Goal: Information Seeking & Learning: Compare options

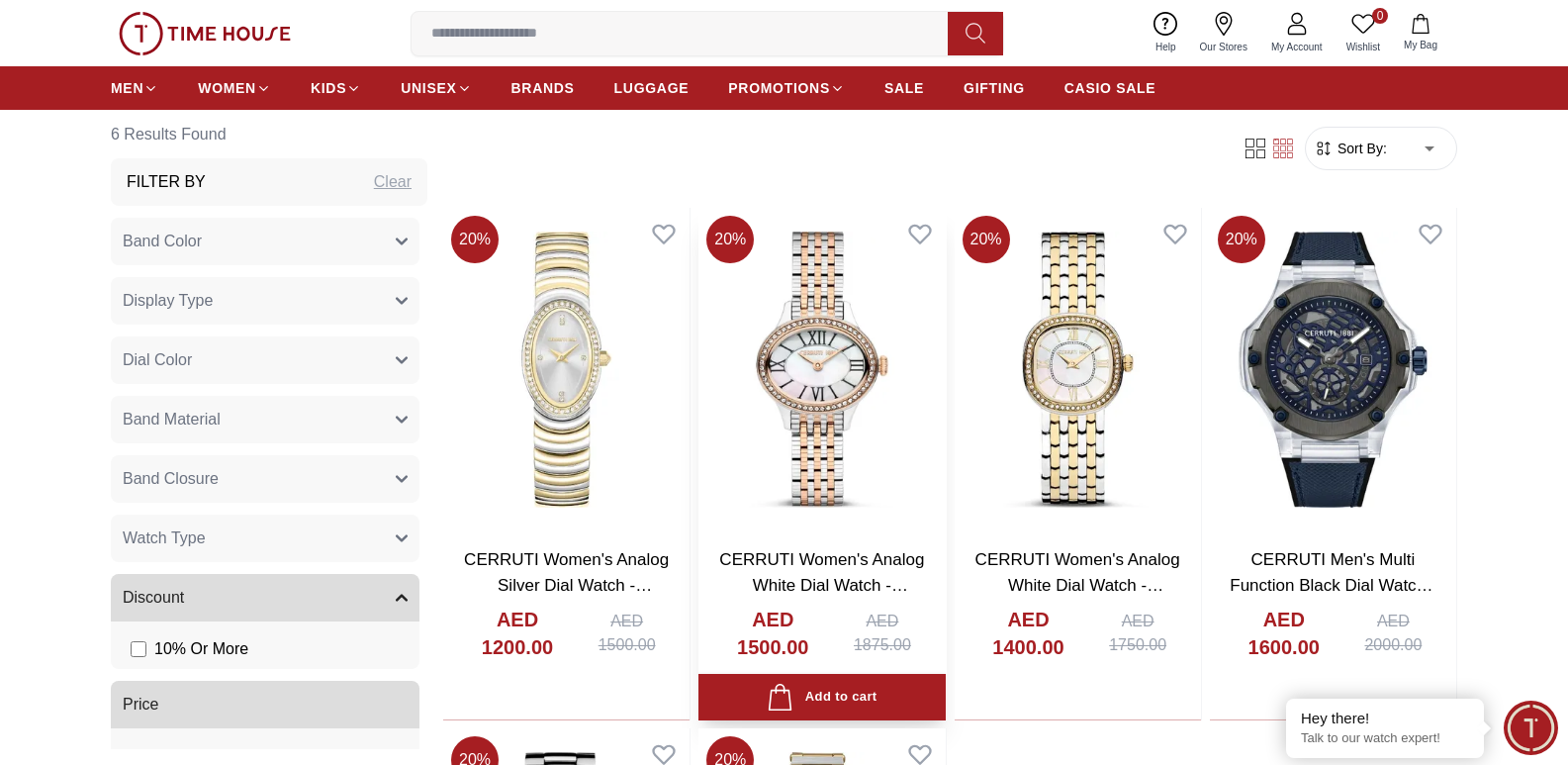
scroll to position [594, 0]
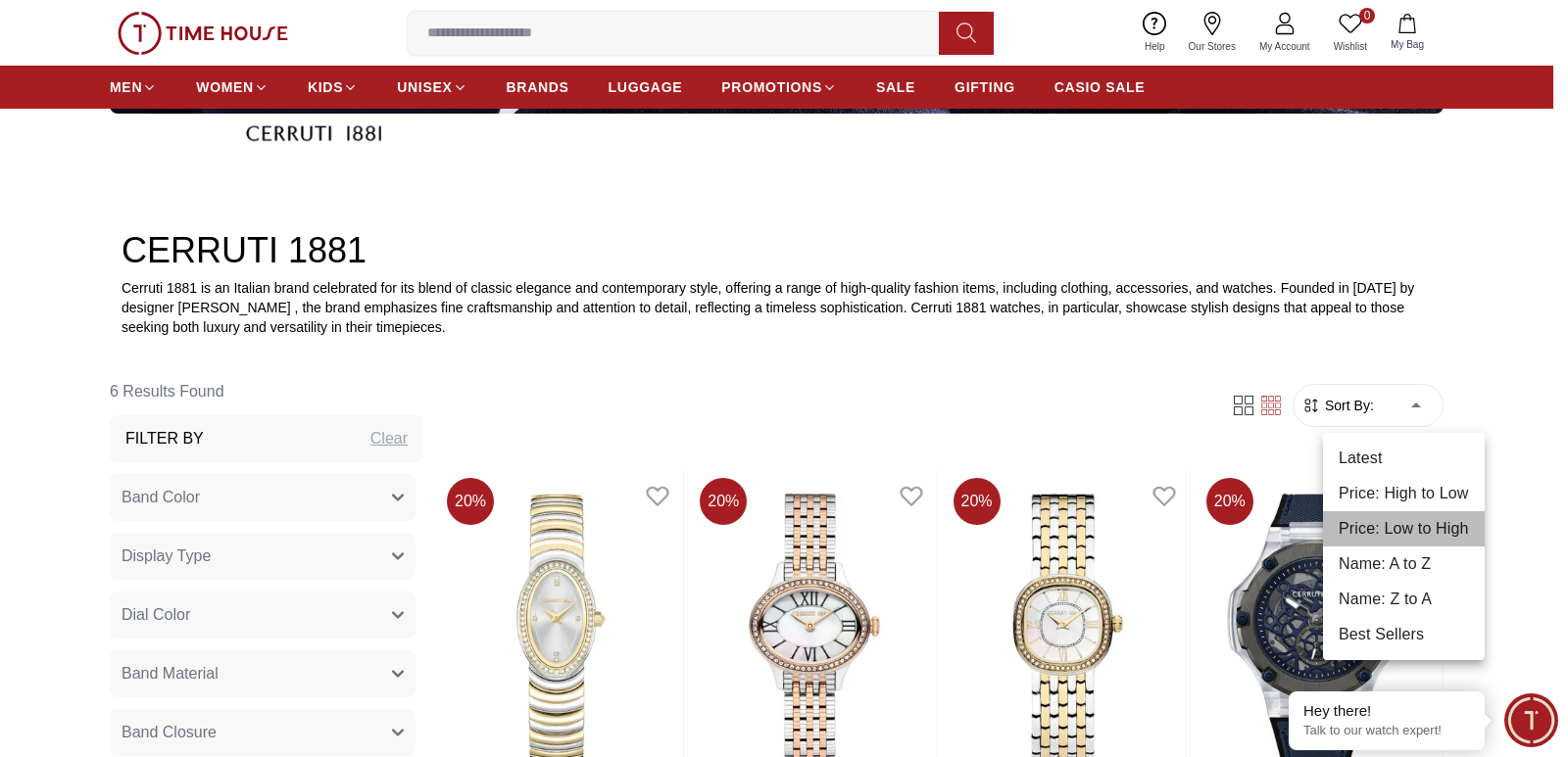
click at [1363, 521] on li "Price: Low to High" at bounding box center [1404, 529] width 162 height 35
type input "*"
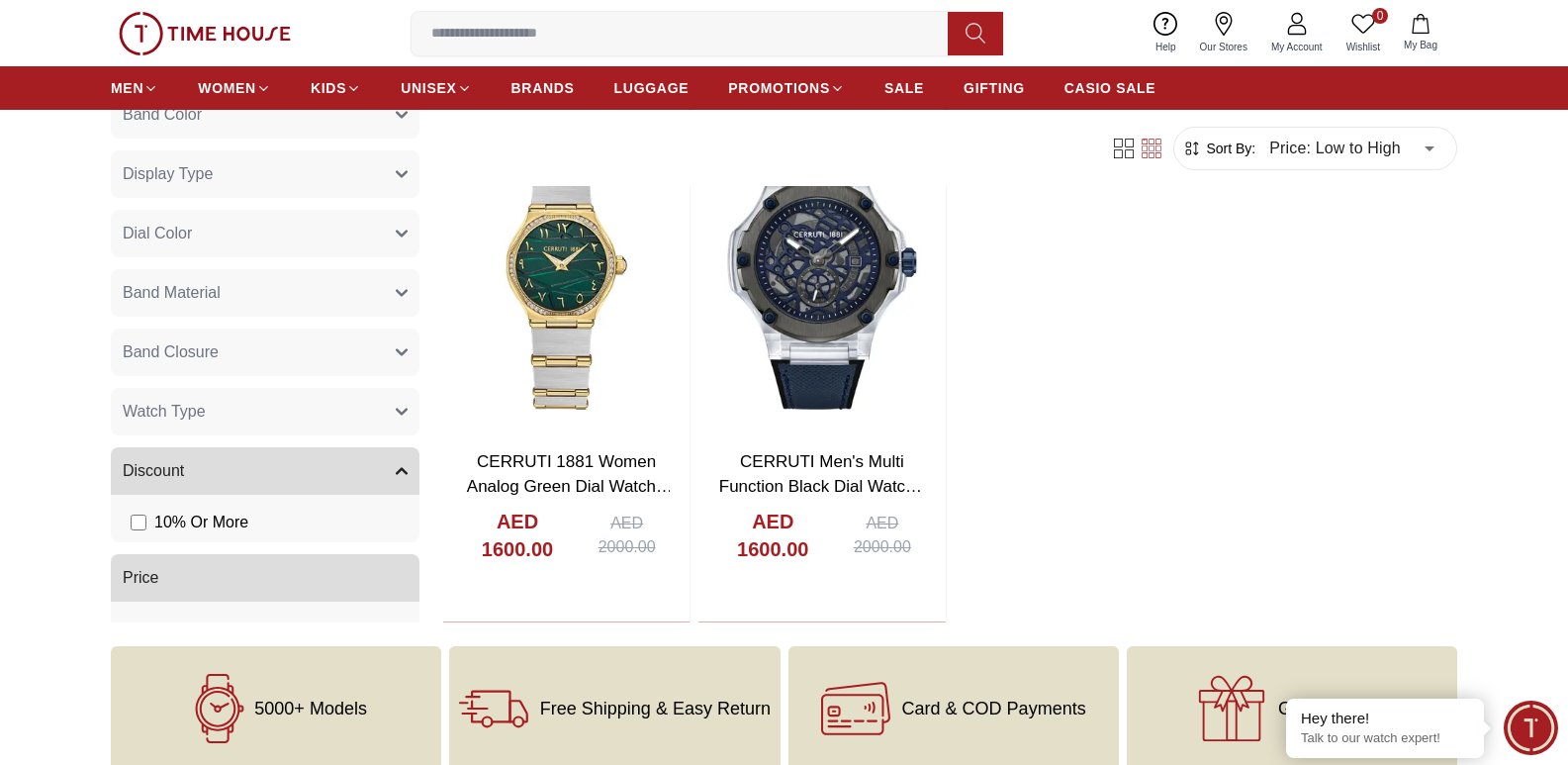
scroll to position [1485, 0]
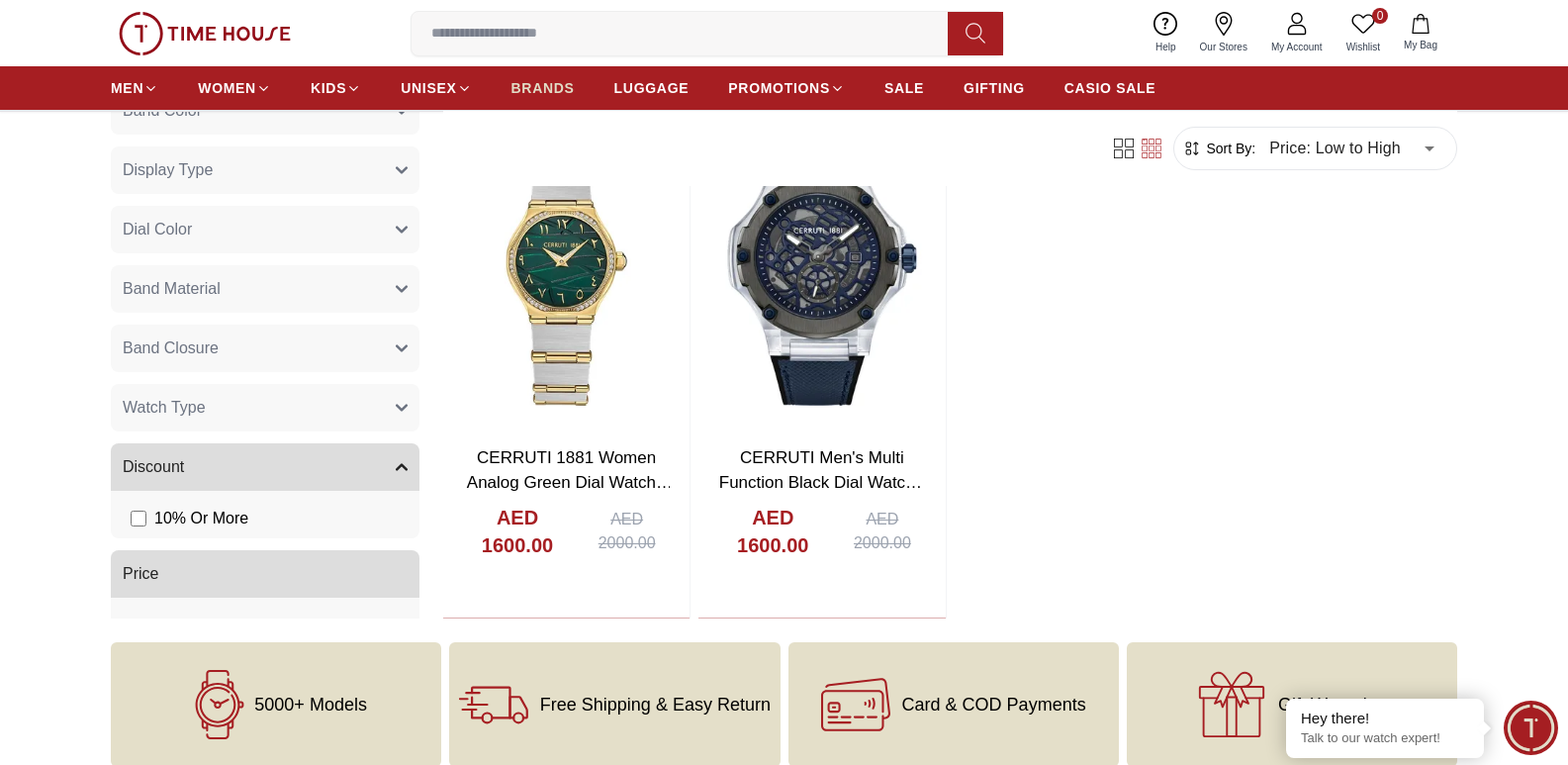
click at [535, 85] on span "BRANDS" at bounding box center [543, 89] width 64 height 20
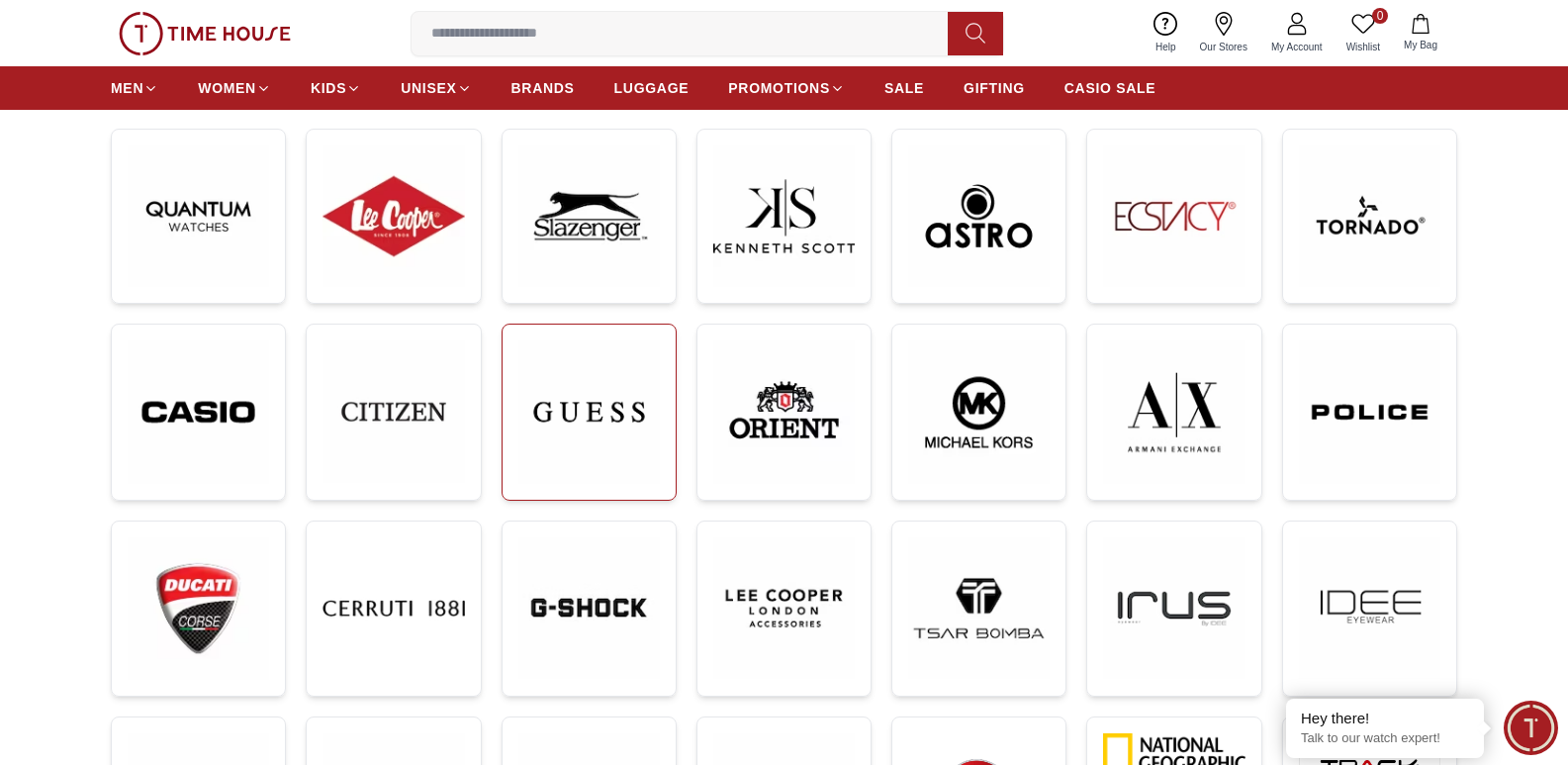
scroll to position [297, 0]
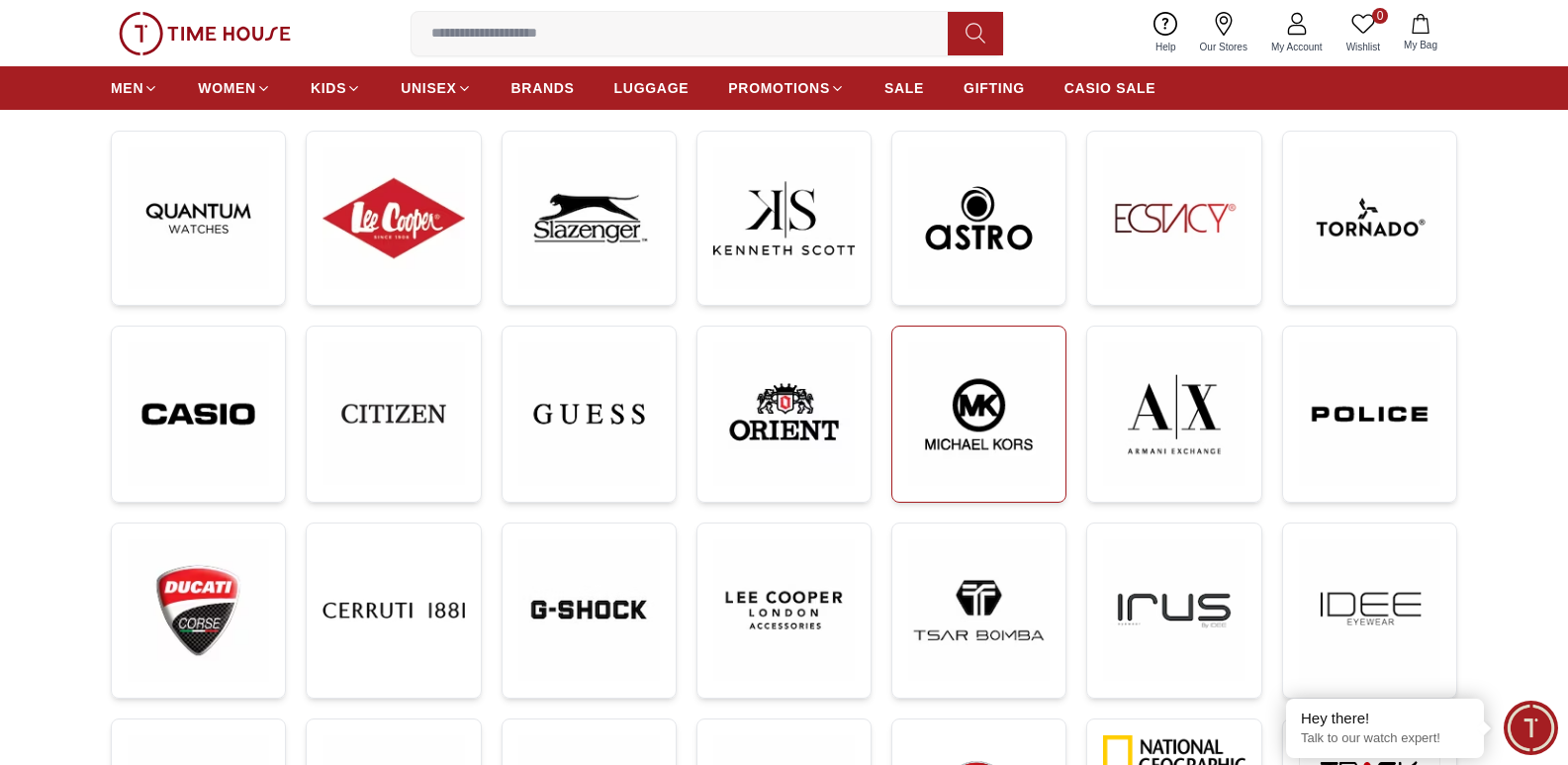
click at [985, 421] on img at bounding box center [979, 413] width 141 height 142
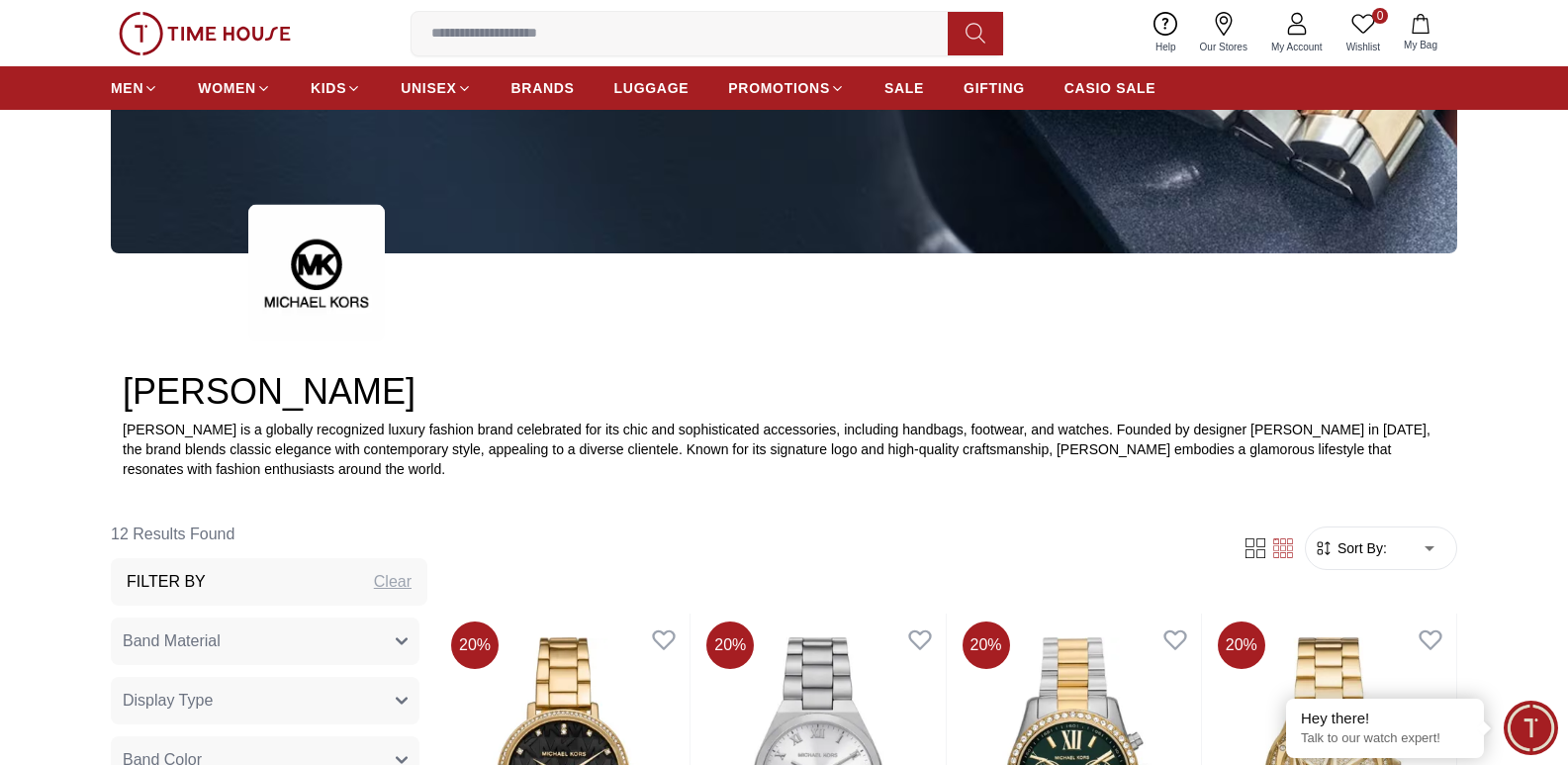
scroll to position [792, 0]
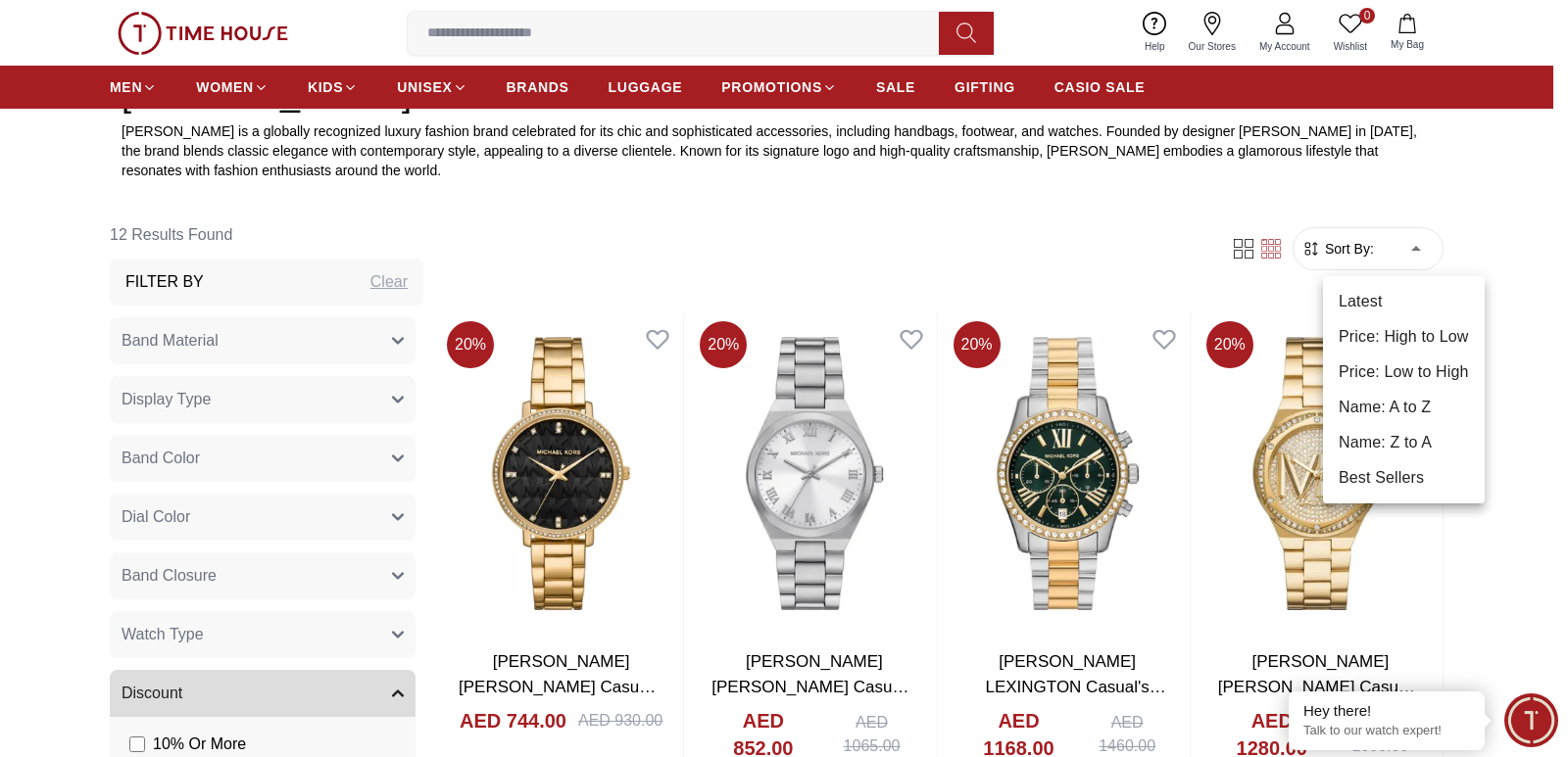
click at [1372, 363] on li "Price: Low to High" at bounding box center [1404, 372] width 162 height 35
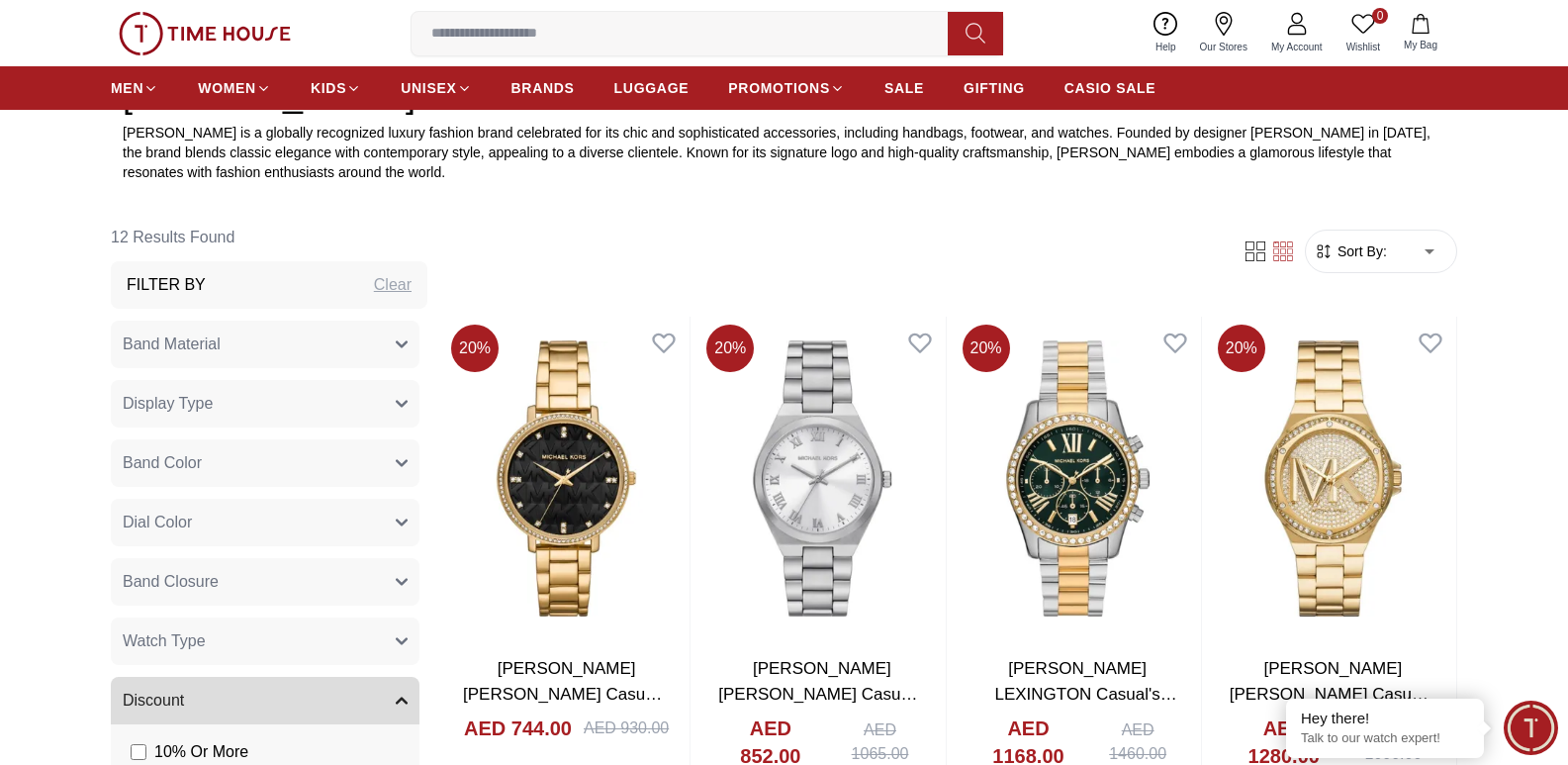
type input "*"
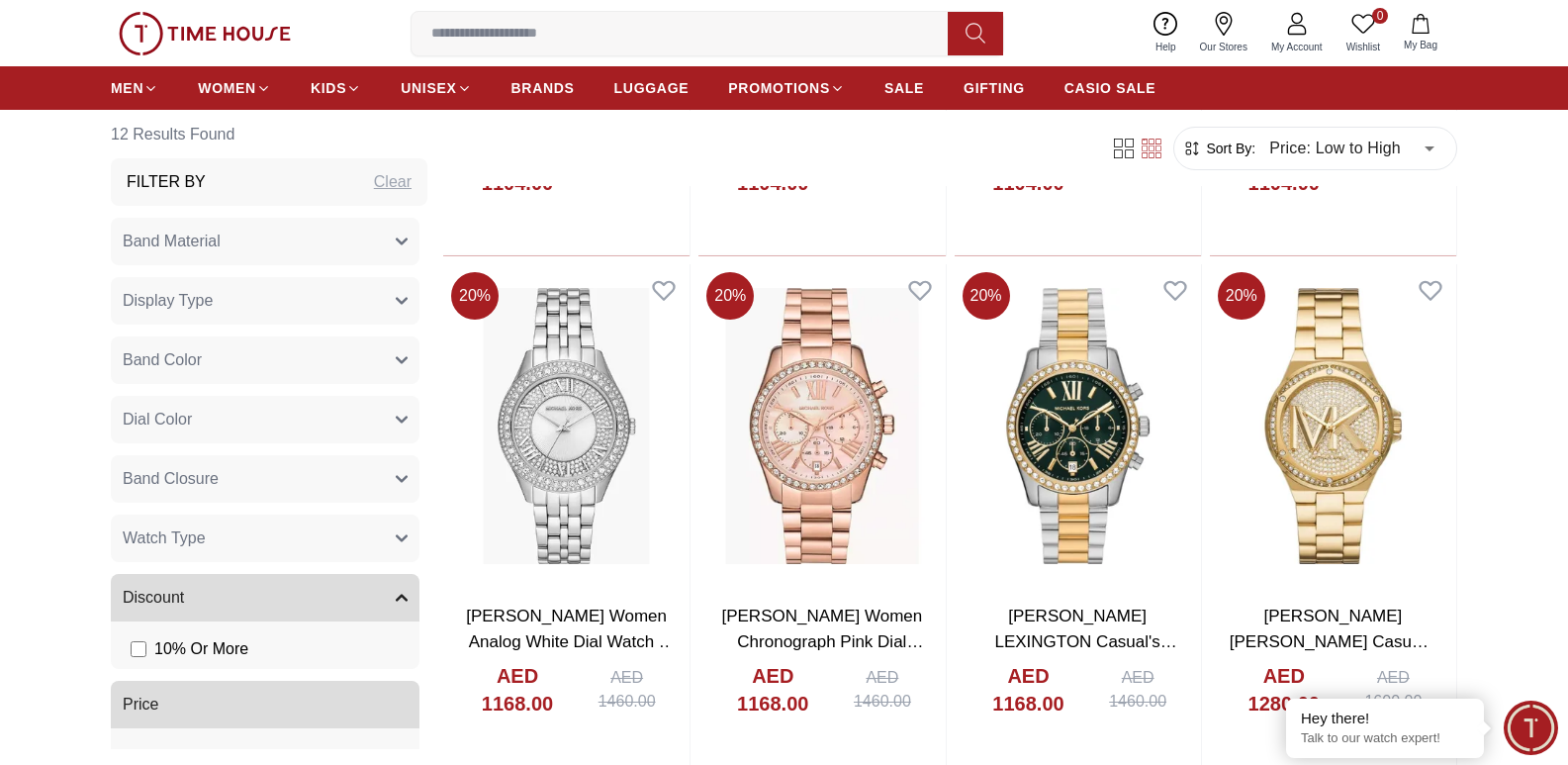
scroll to position [1881, 0]
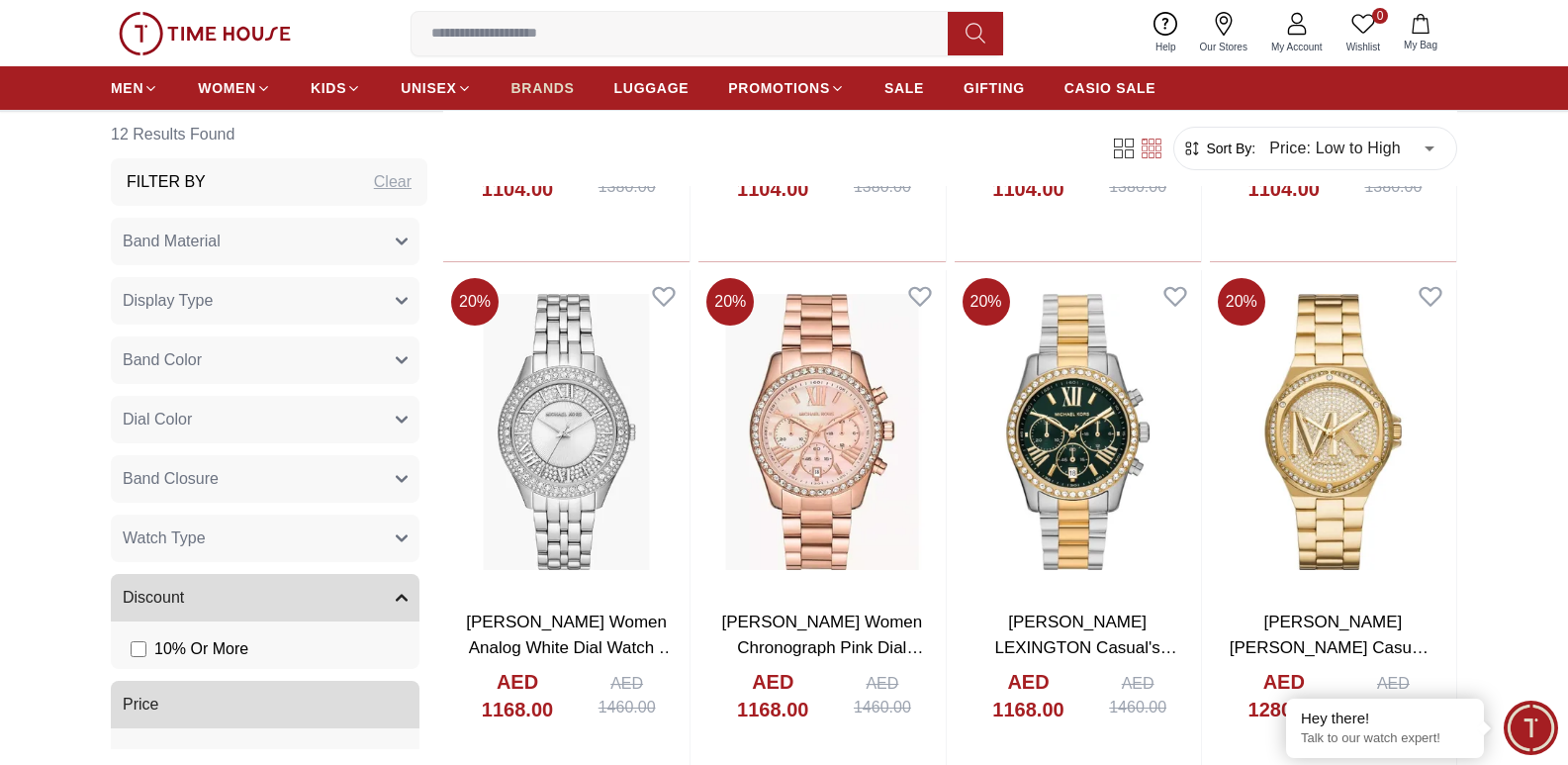
click at [537, 84] on span "BRANDS" at bounding box center [543, 89] width 64 height 20
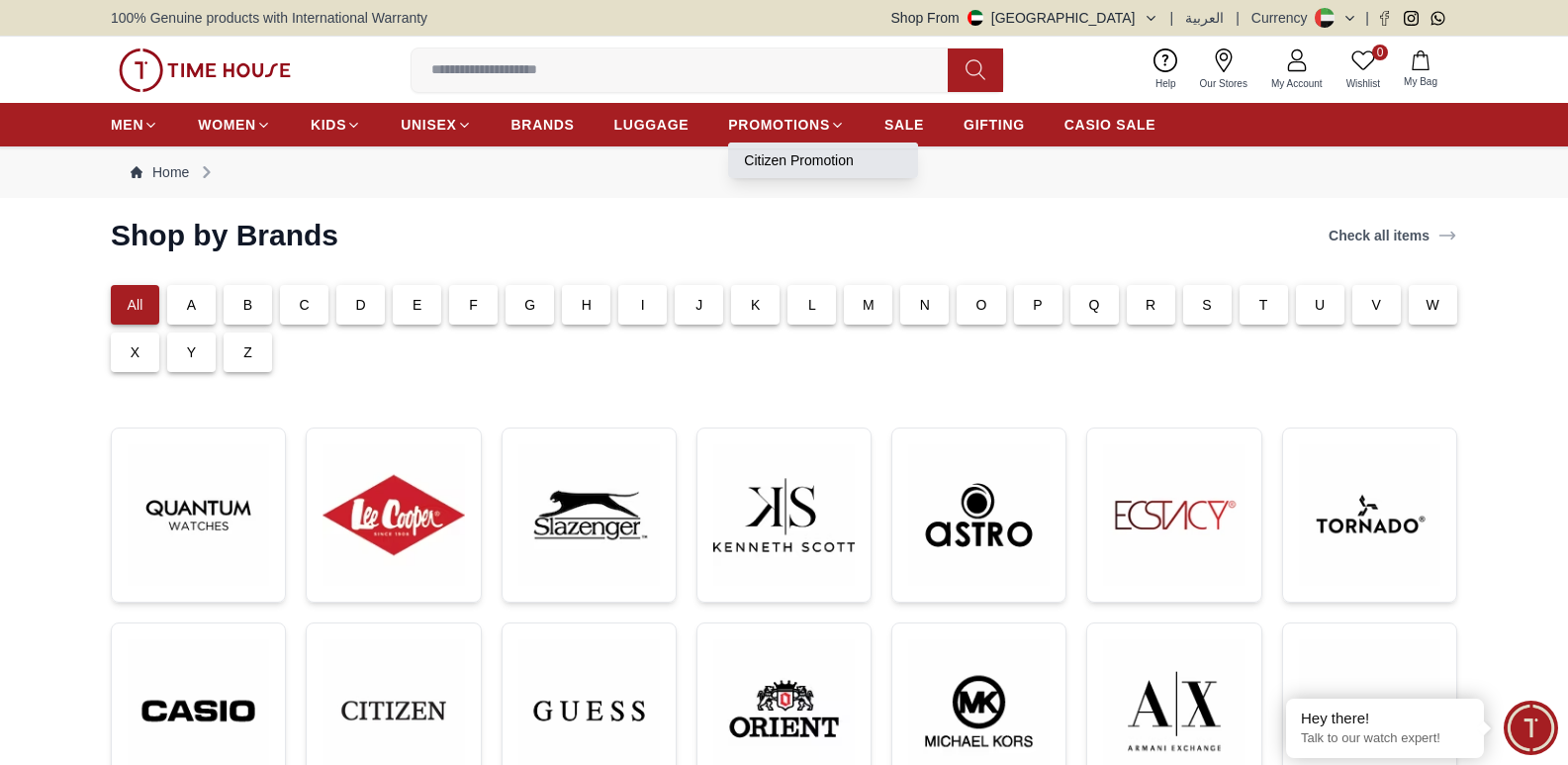
click at [790, 156] on link "Citizen Promotion" at bounding box center [822, 160] width 158 height 20
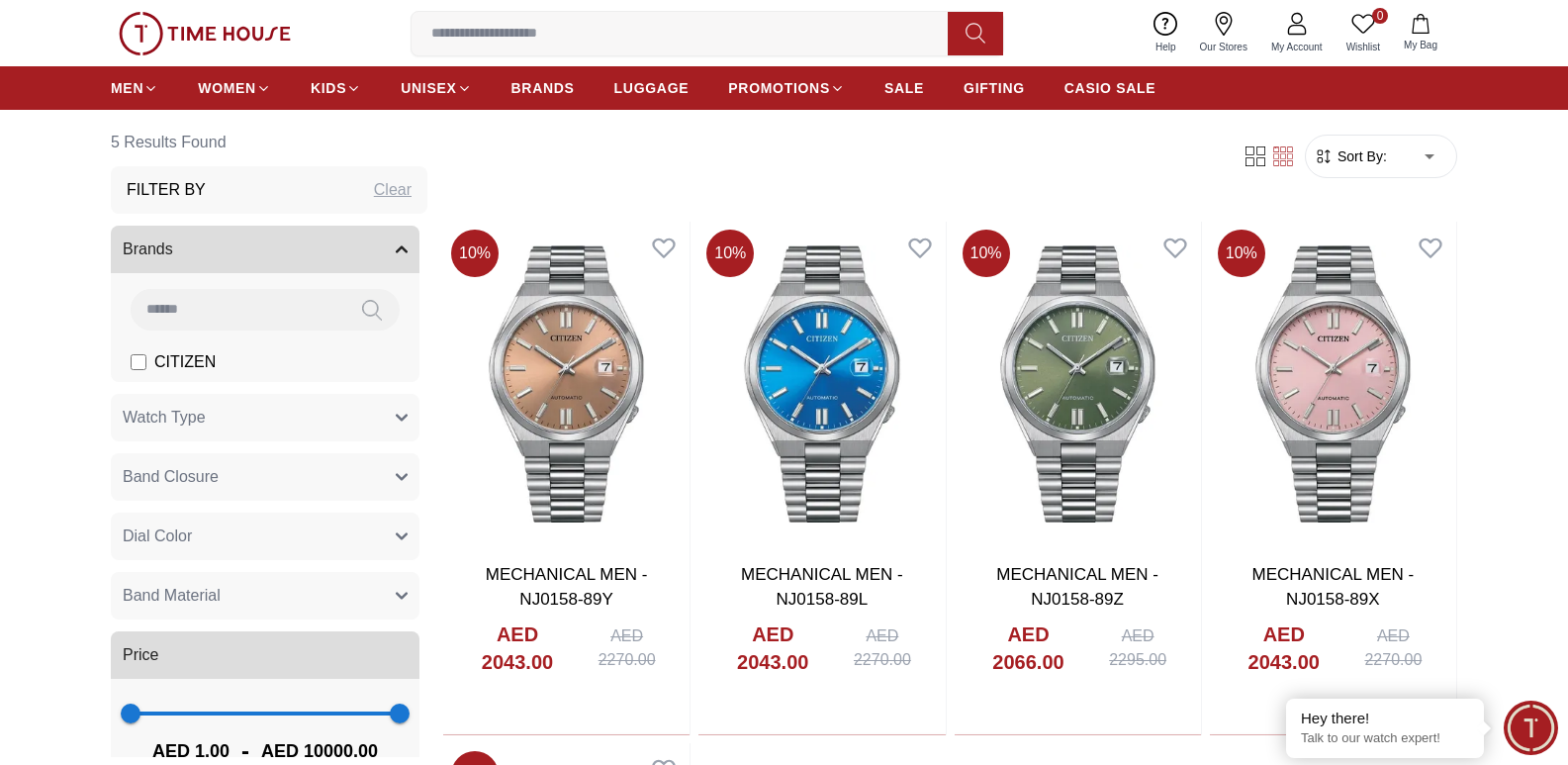
scroll to position [594, 0]
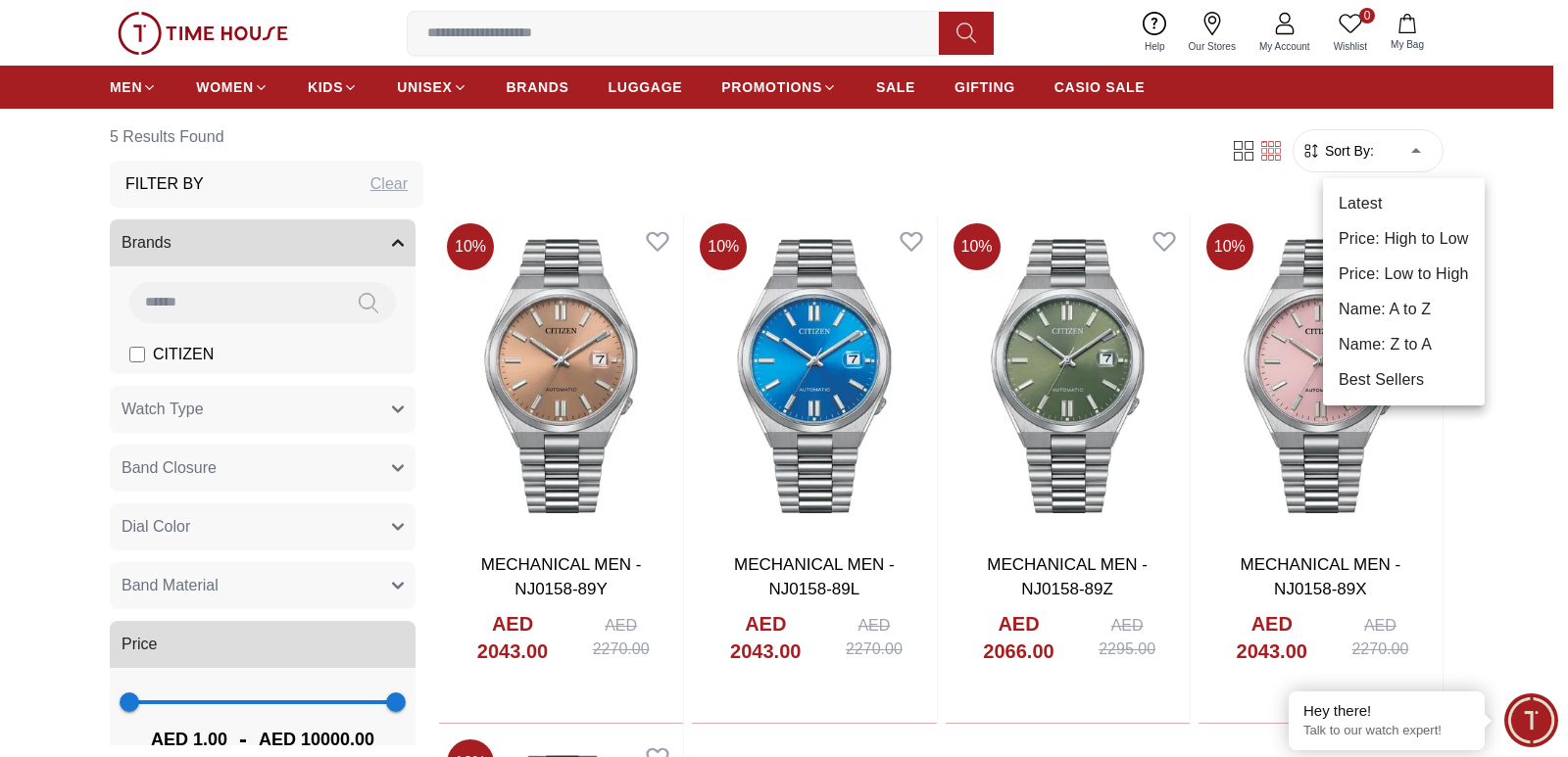
click at [1396, 145] on body "100% Genuine products with International Warranty Shop From [GEOGRAPHIC_DATA] |…" at bounding box center [784, 690] width 1568 height 2556
click at [1405, 281] on li "Price: Low to High" at bounding box center [1404, 275] width 162 height 35
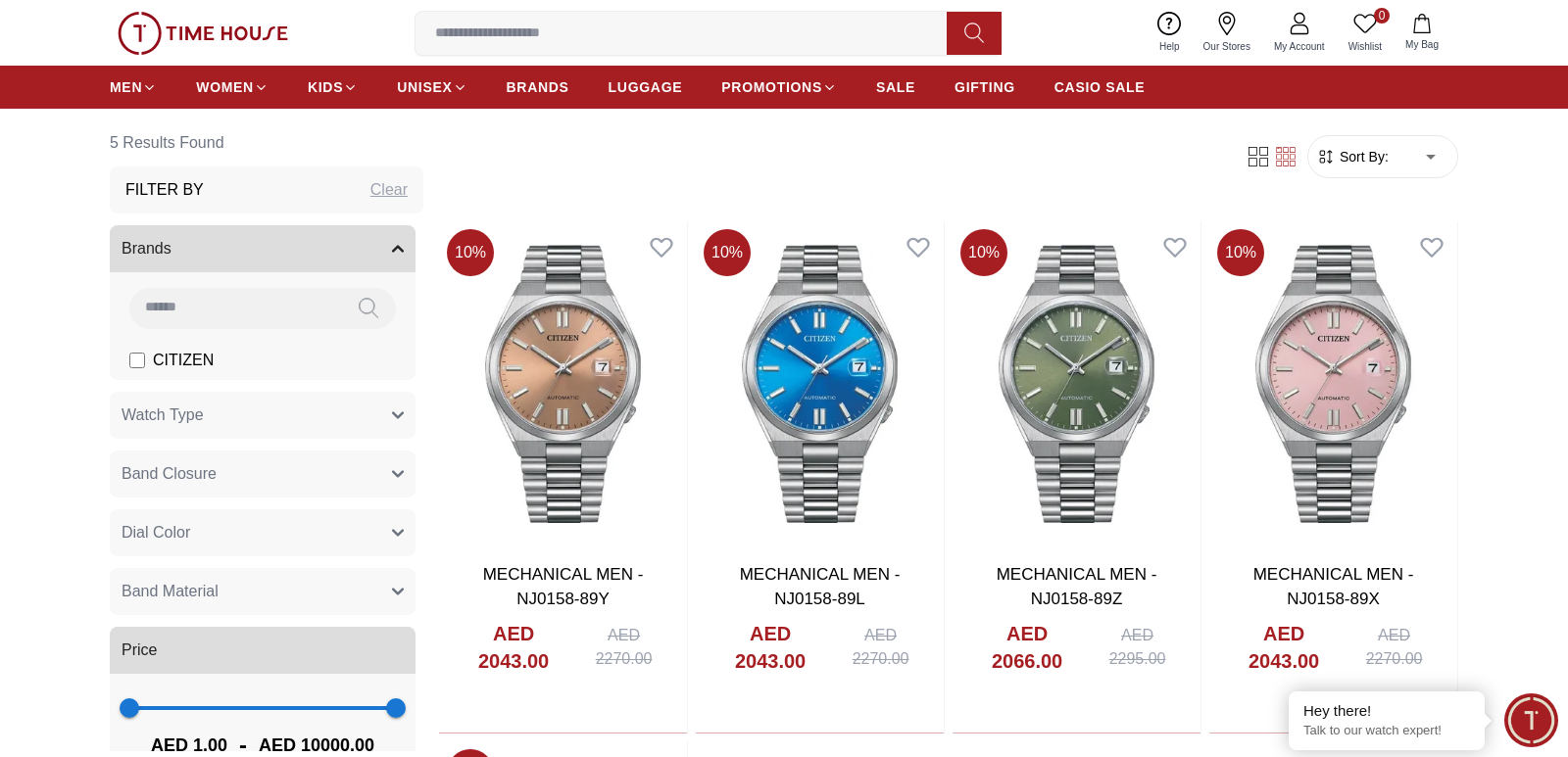
type input "*"
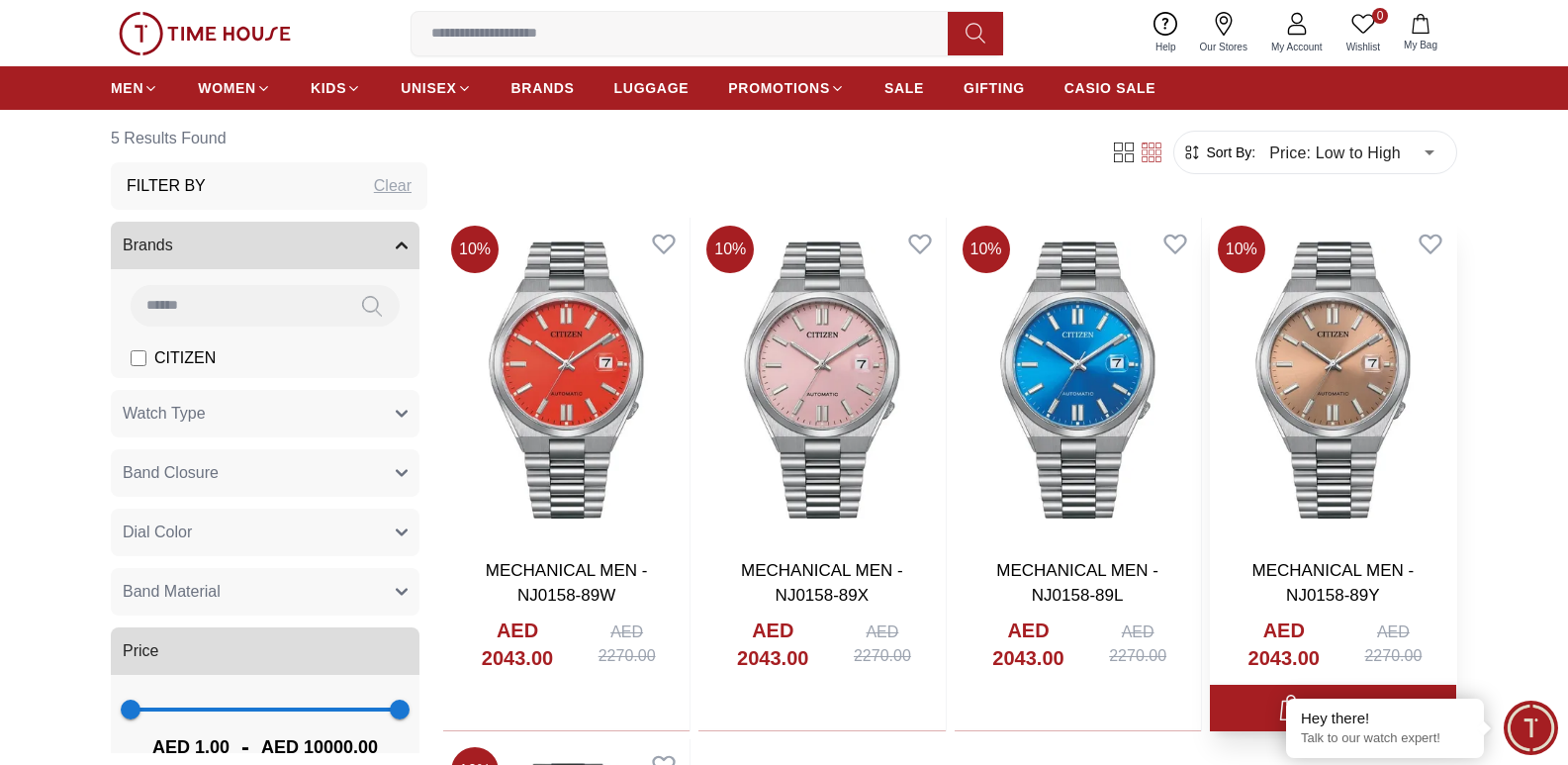
scroll to position [1089, 0]
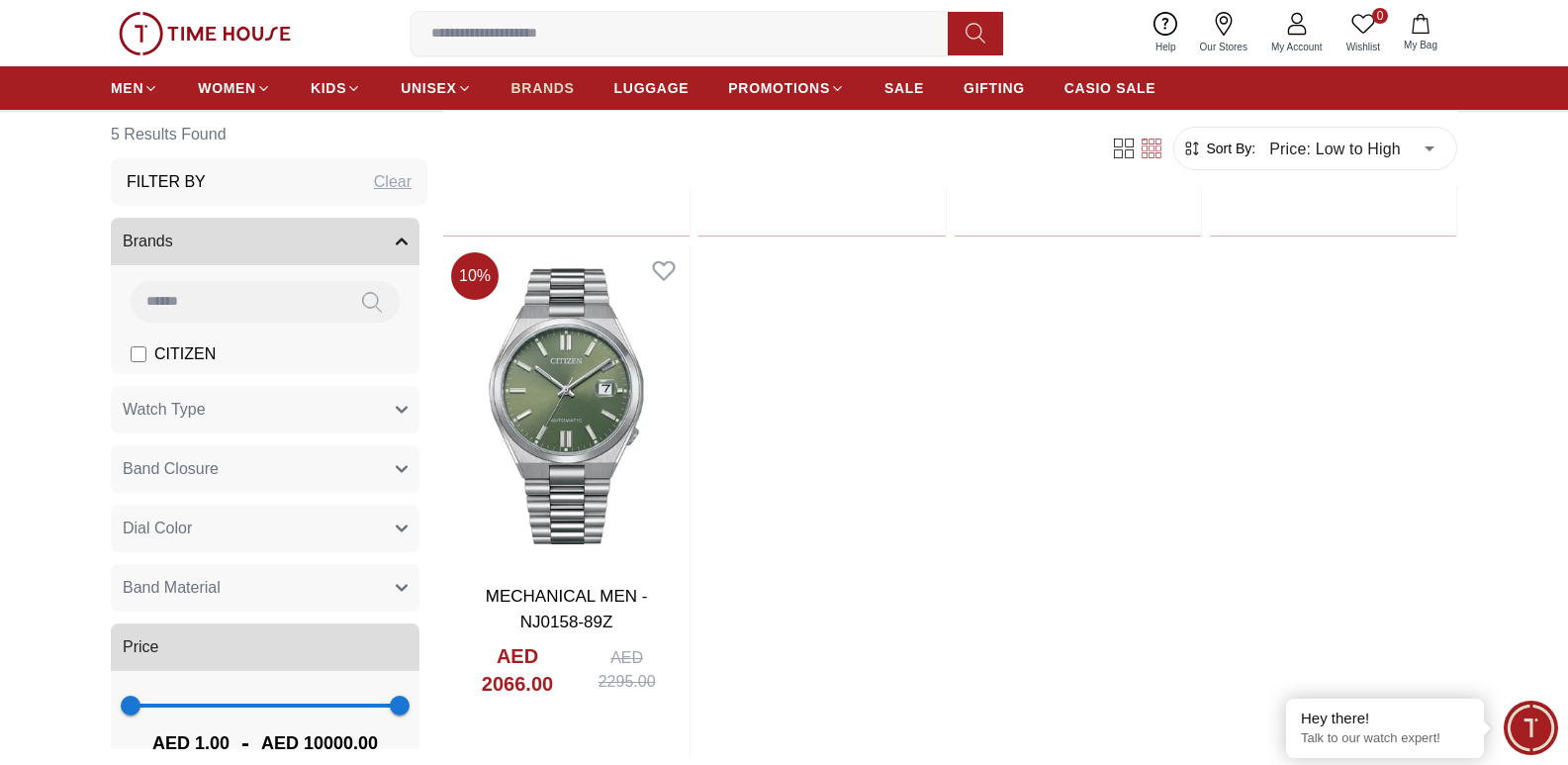
click at [556, 92] on span "BRANDS" at bounding box center [543, 89] width 64 height 20
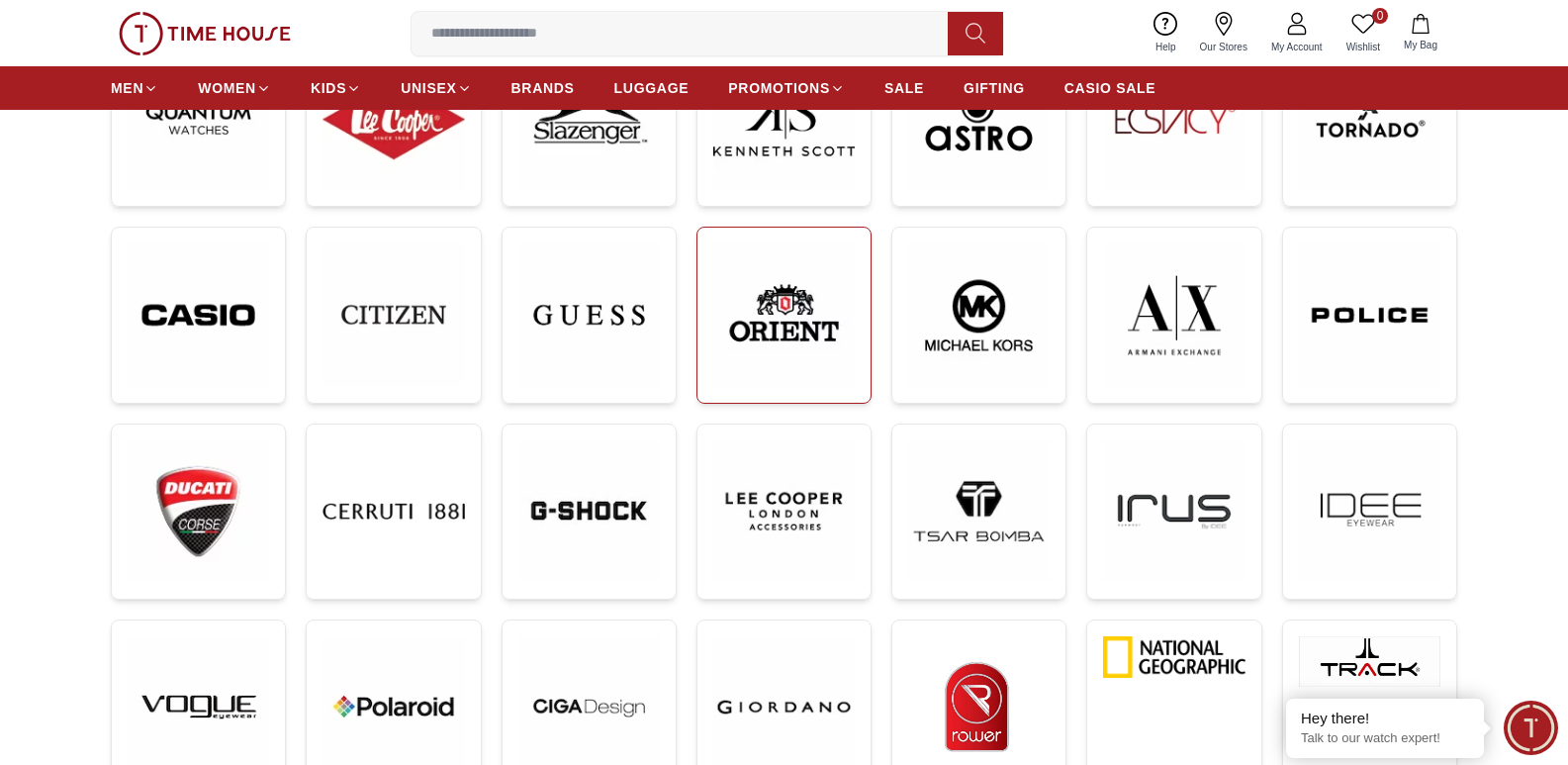
scroll to position [297, 0]
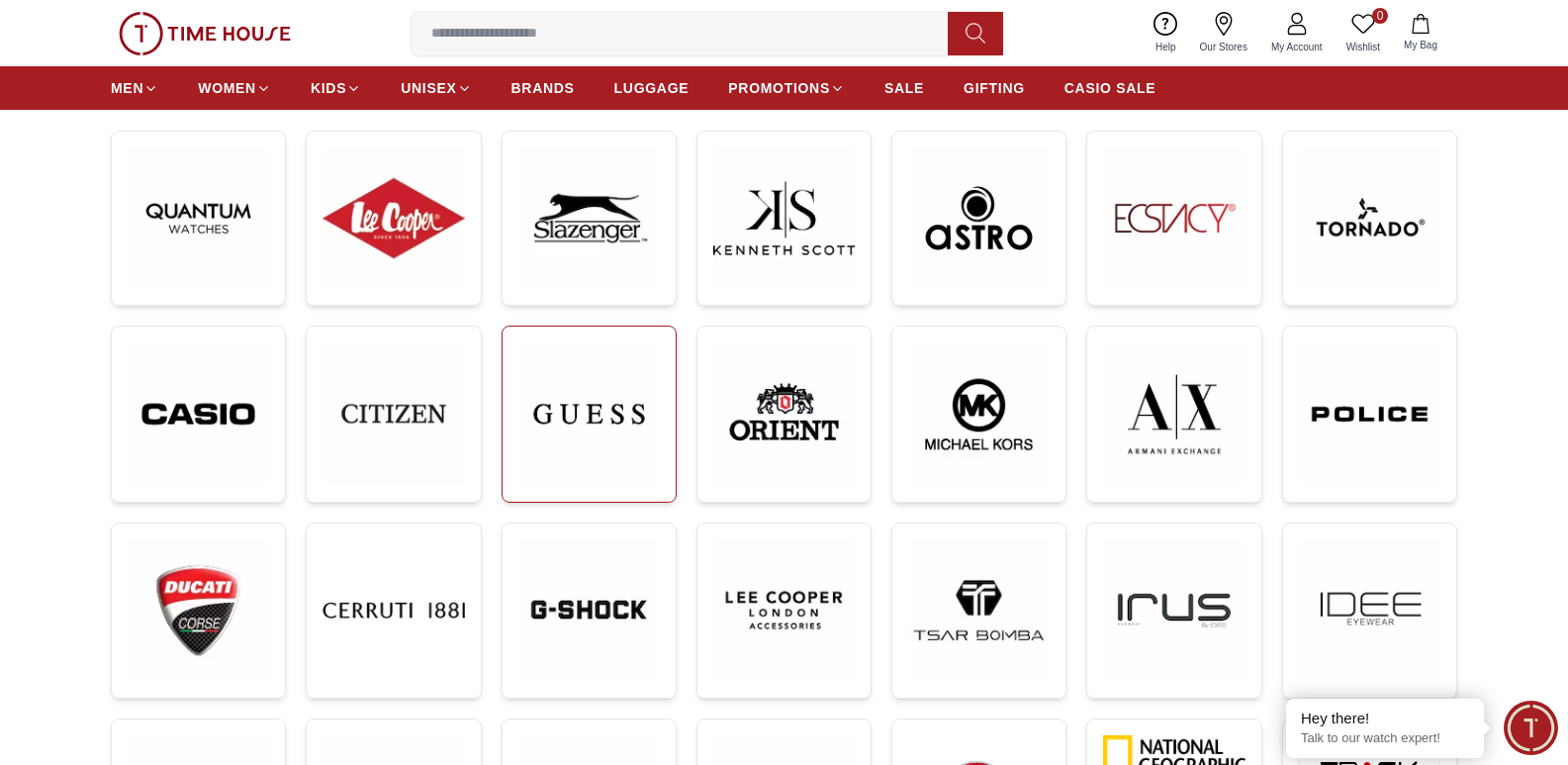
click at [569, 421] on img at bounding box center [589, 413] width 141 height 142
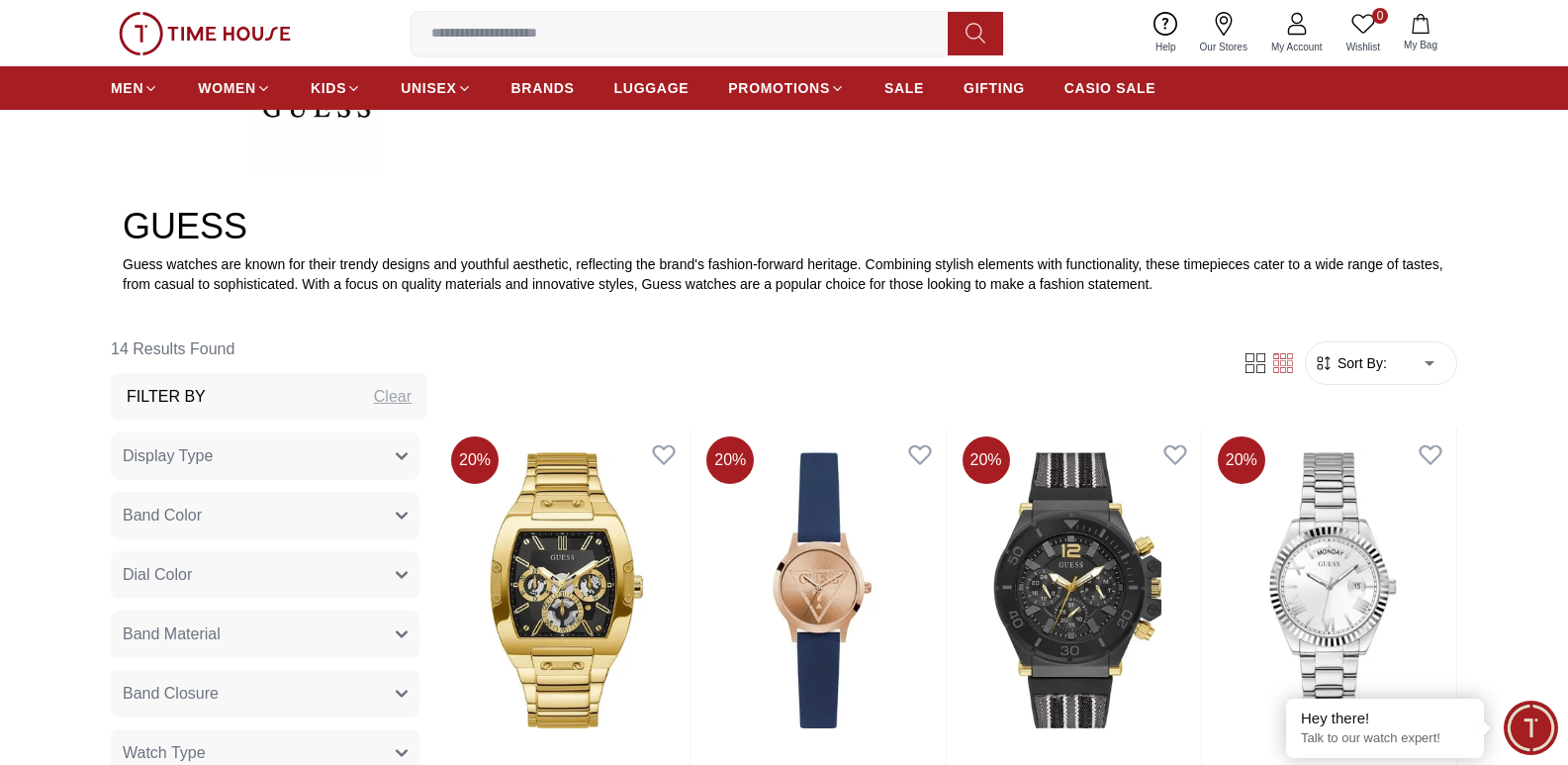
scroll to position [891, 0]
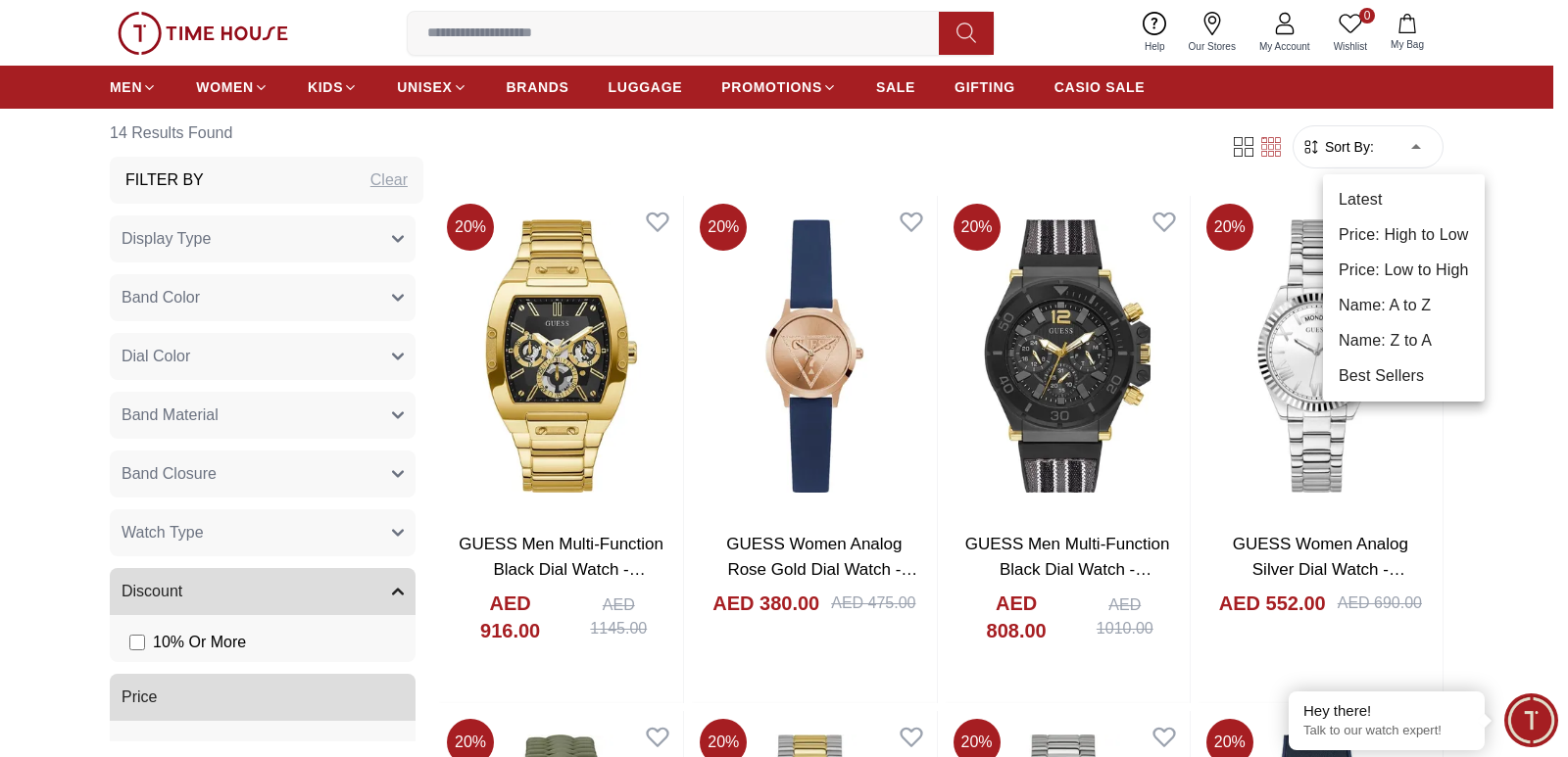
click at [1389, 268] on li "Price: Low to High" at bounding box center [1404, 271] width 162 height 35
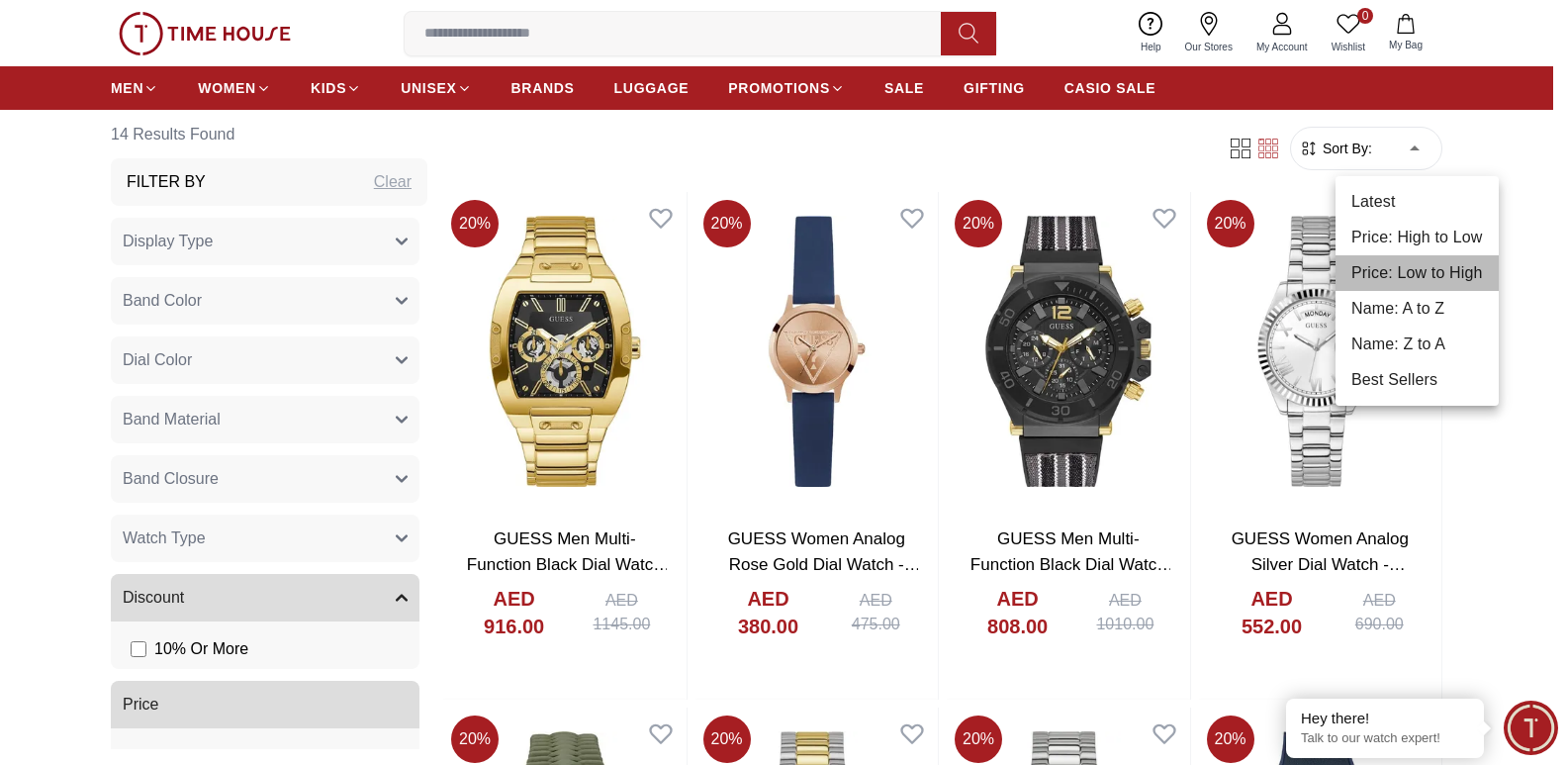
type input "*"
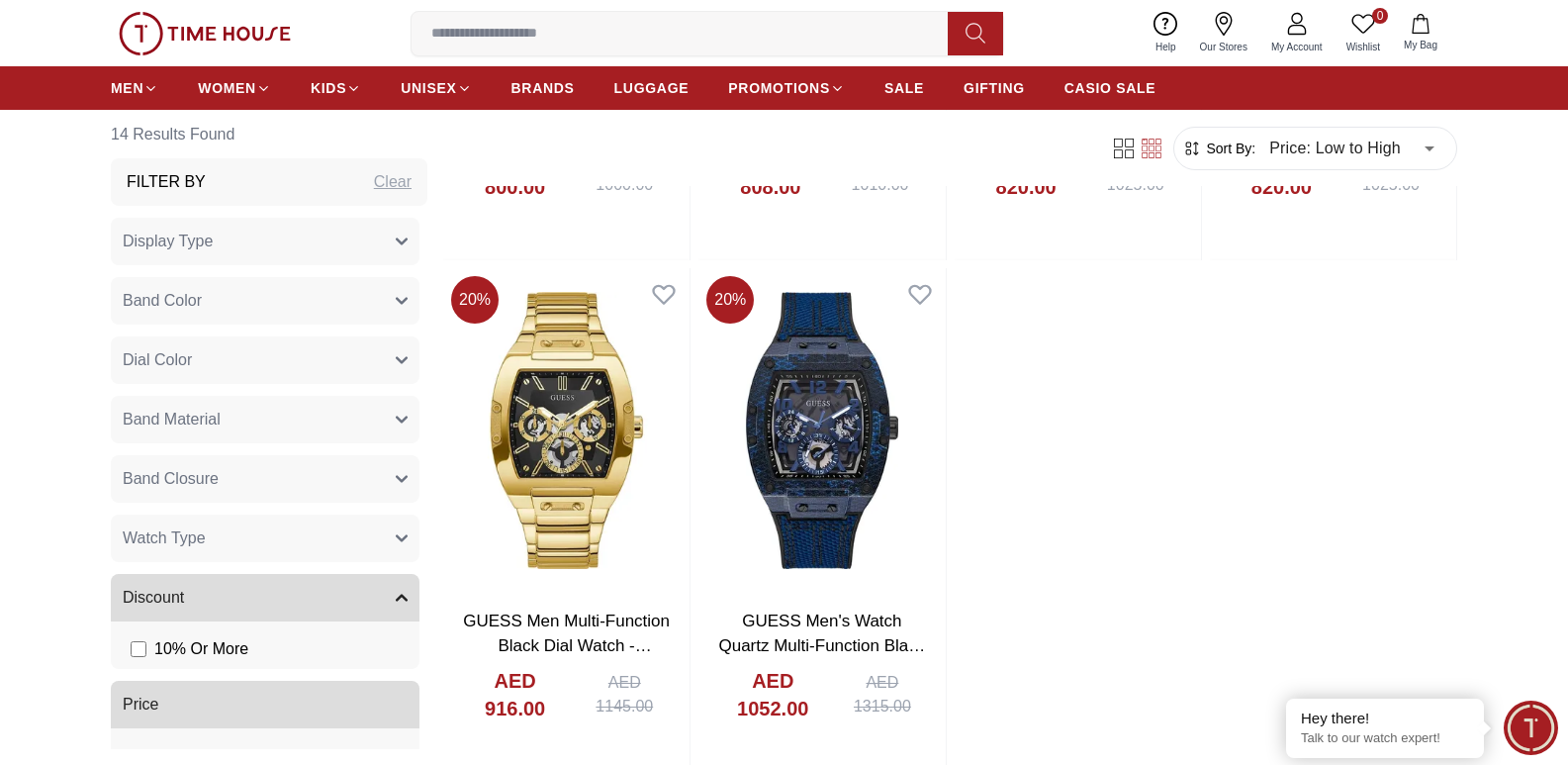
scroll to position [2376, 0]
